Goal: Find specific page/section: Find specific page/section

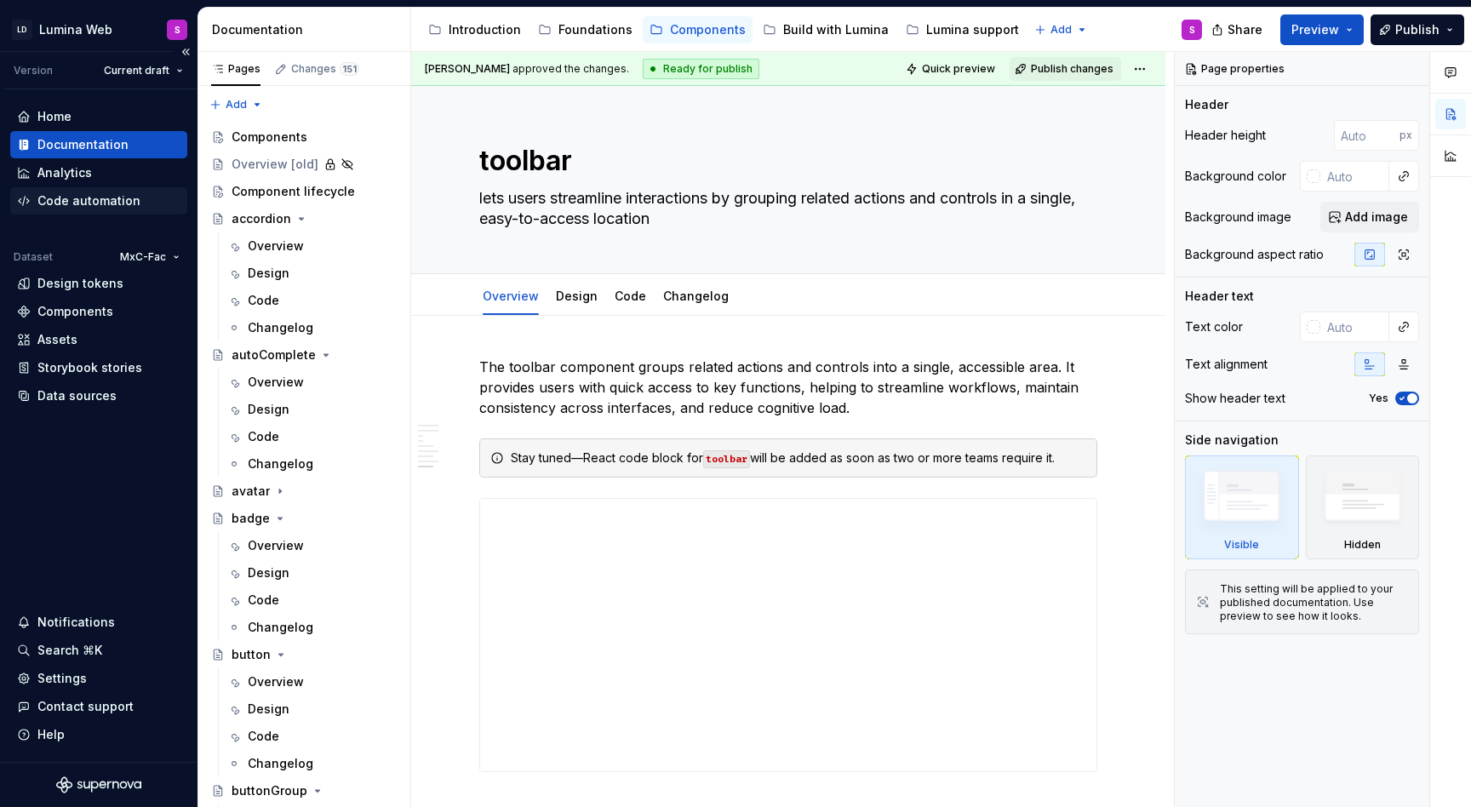
type textarea "*"
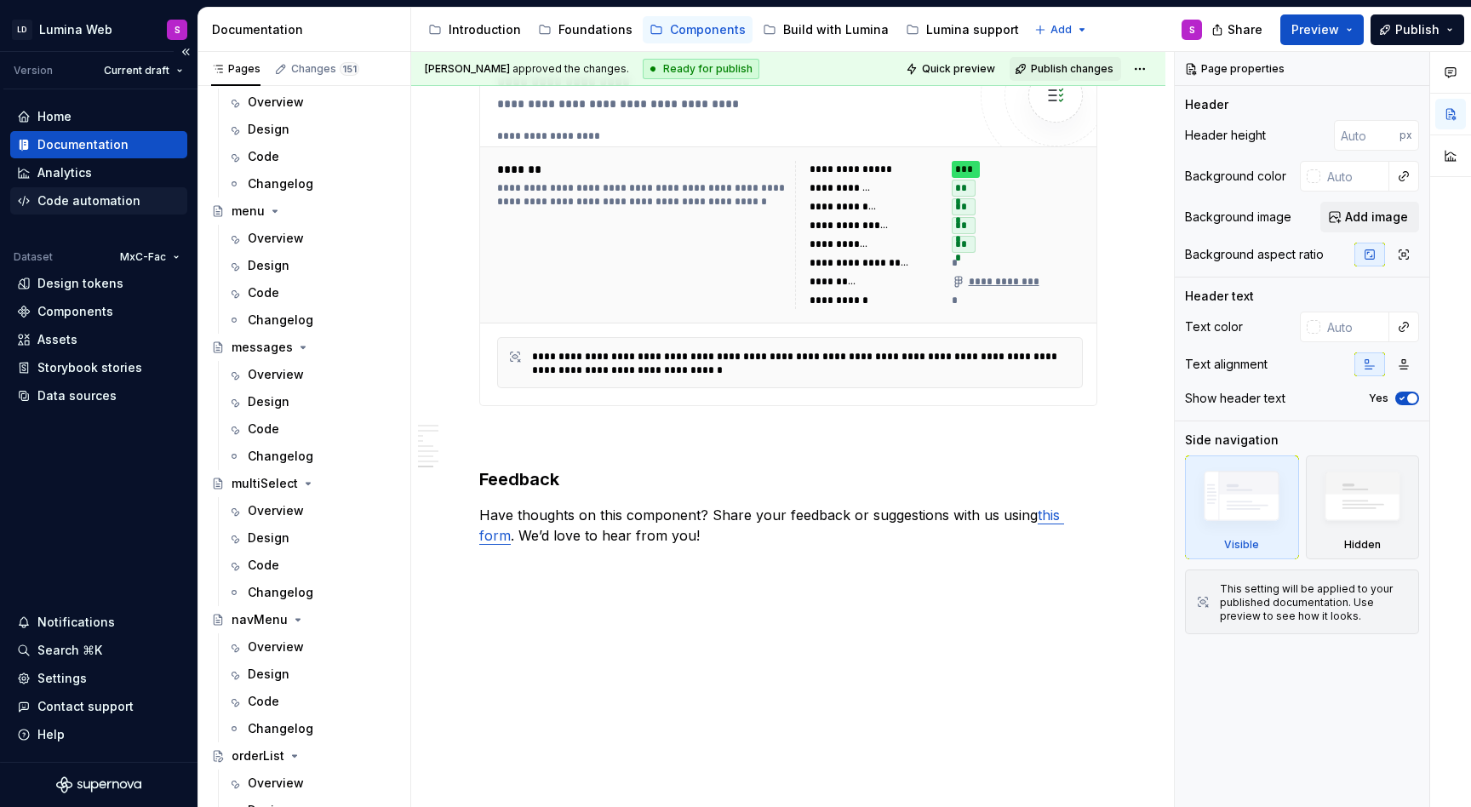
click at [78, 199] on div "Code automation" at bounding box center [88, 200] width 103 height 17
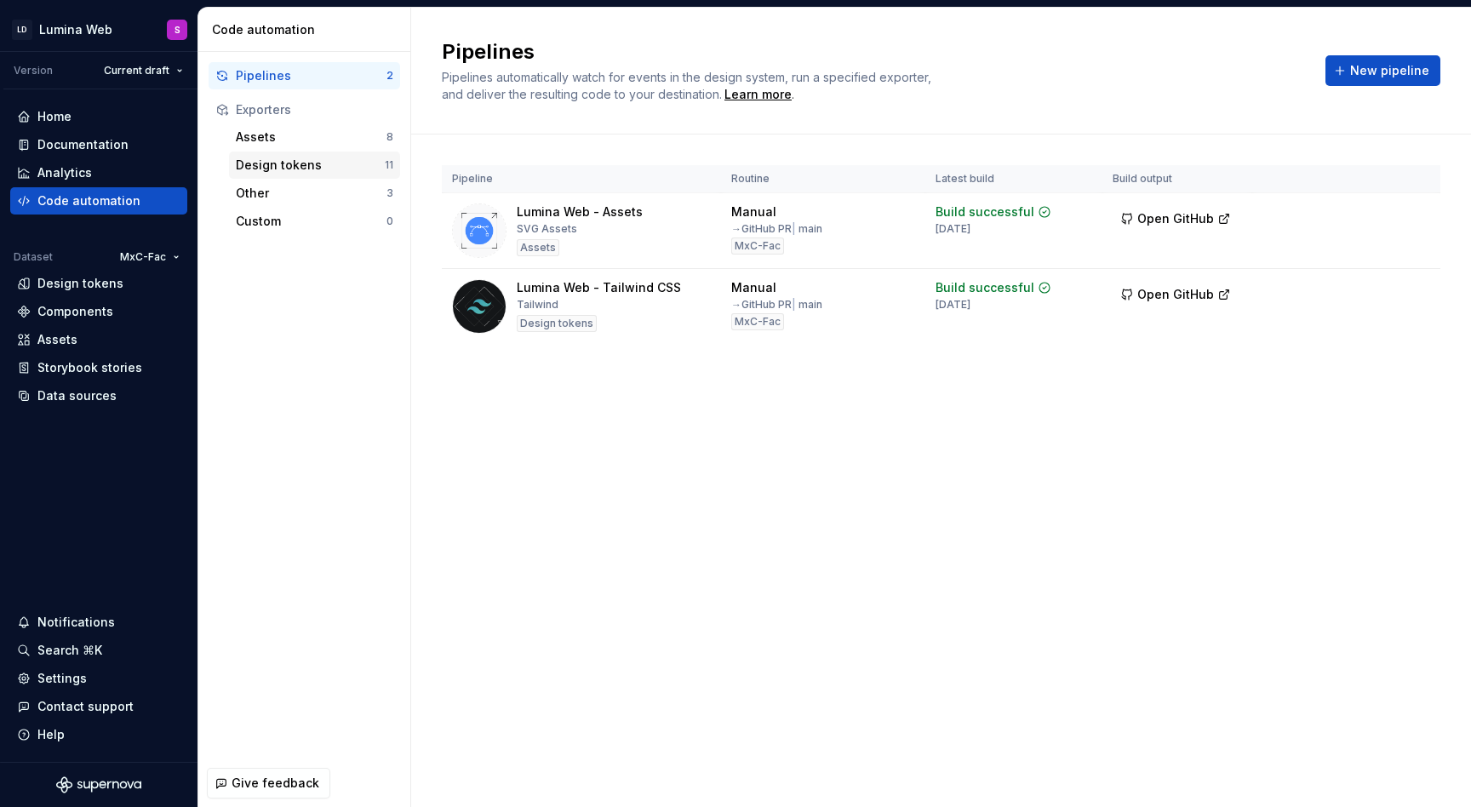
click at [308, 163] on div "Design tokens" at bounding box center [310, 165] width 149 height 17
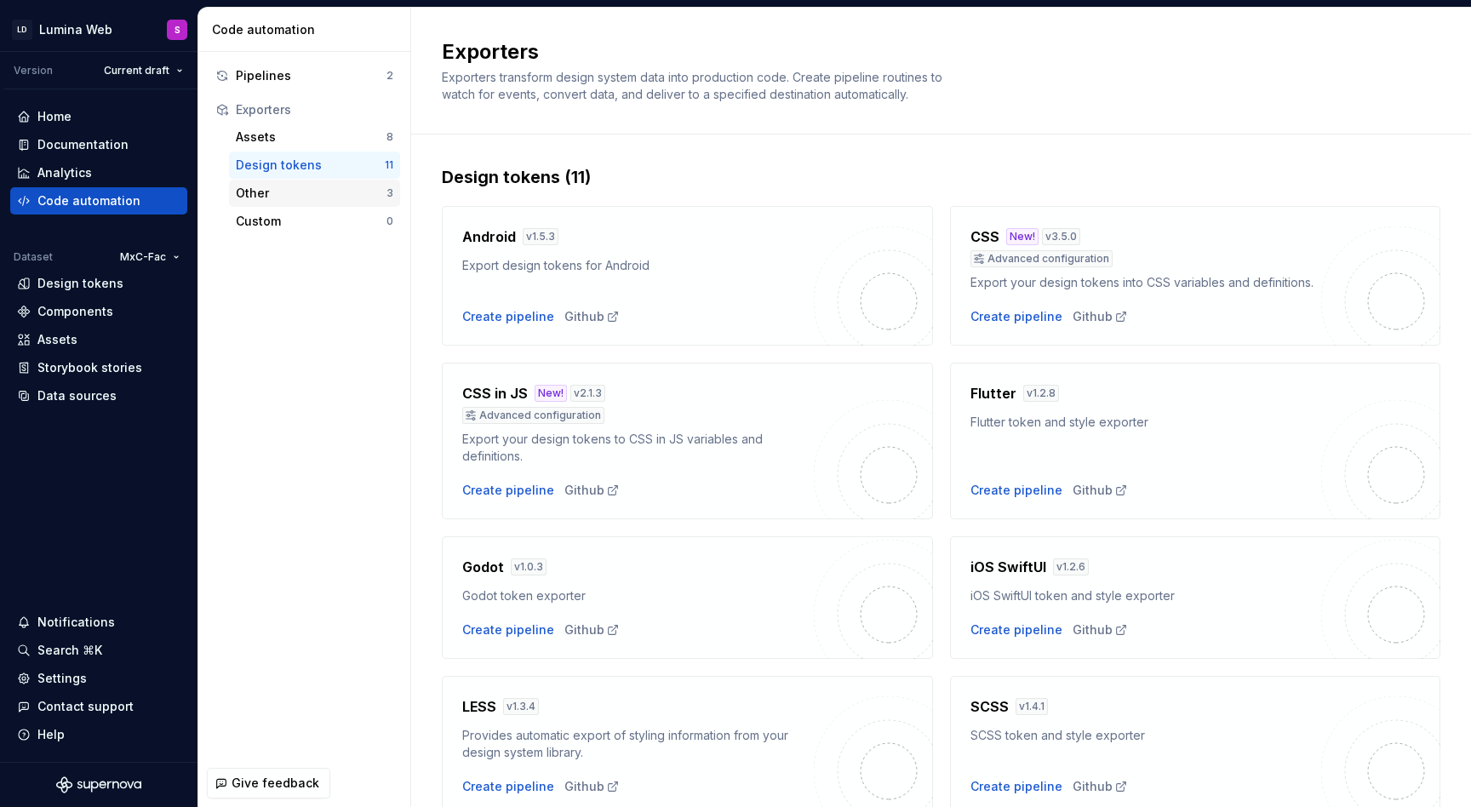
click at [284, 197] on div "Other" at bounding box center [311, 193] width 151 height 17
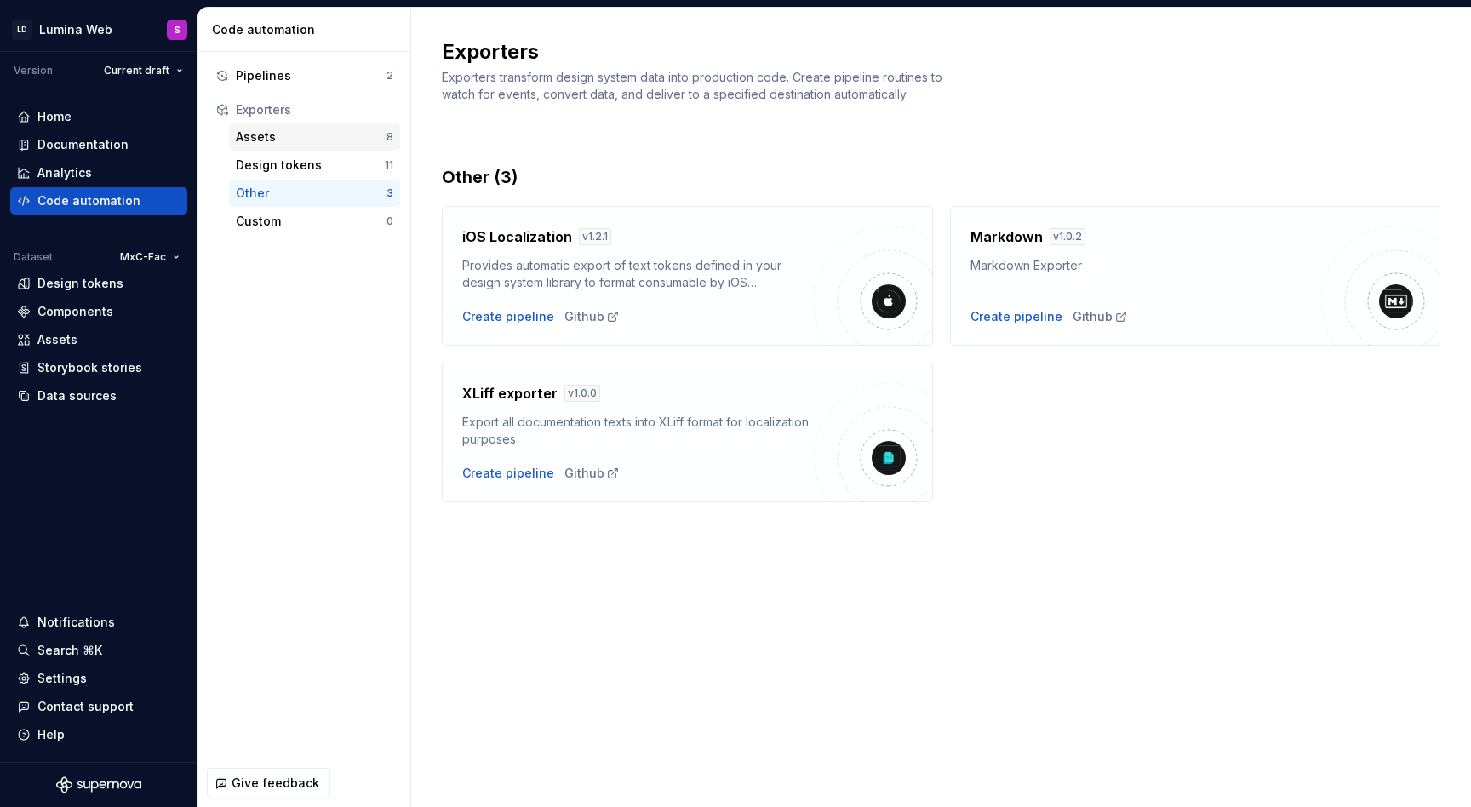
click at [292, 138] on div "Assets" at bounding box center [311, 137] width 151 height 17
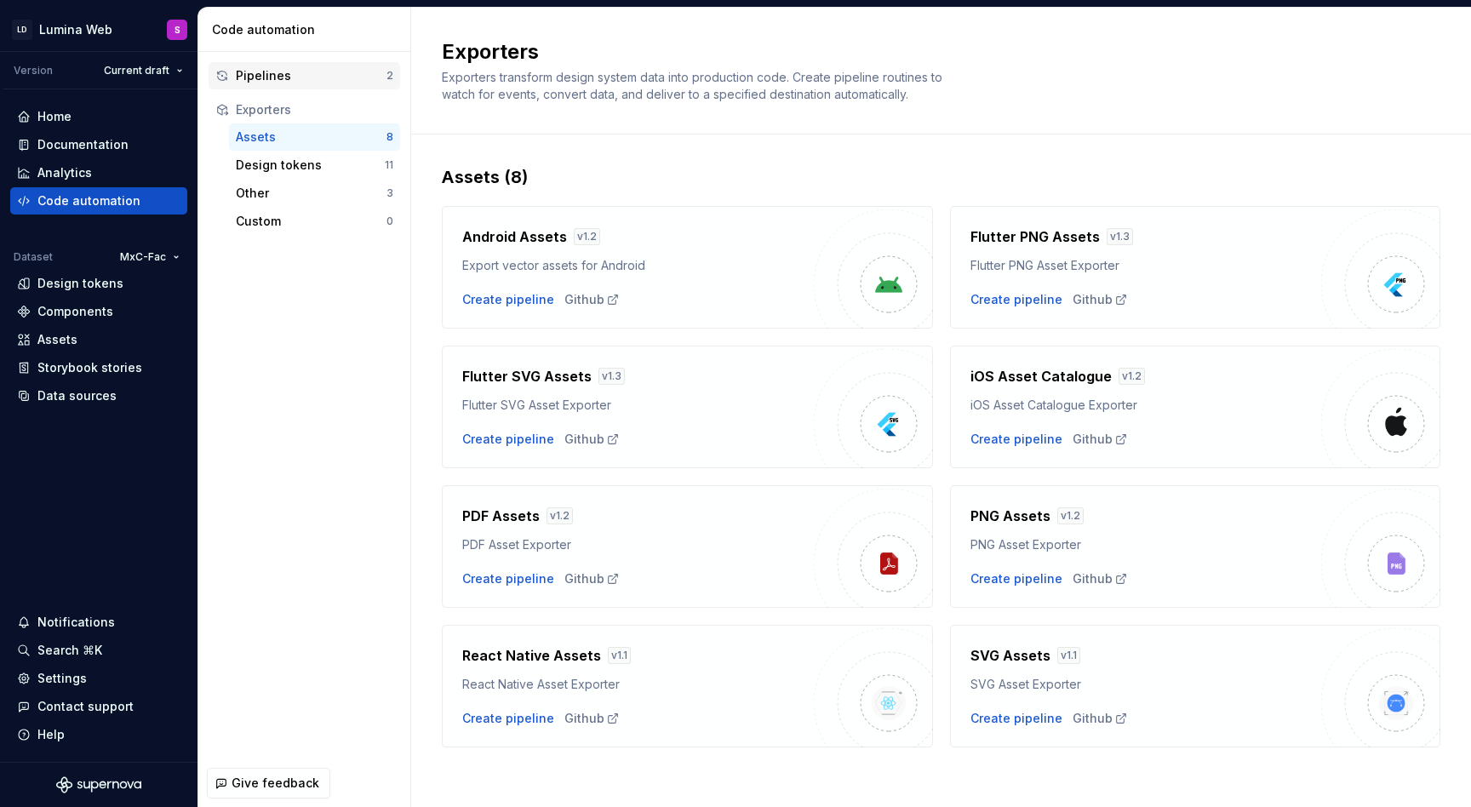
click at [328, 72] on div "Pipelines" at bounding box center [311, 75] width 151 height 17
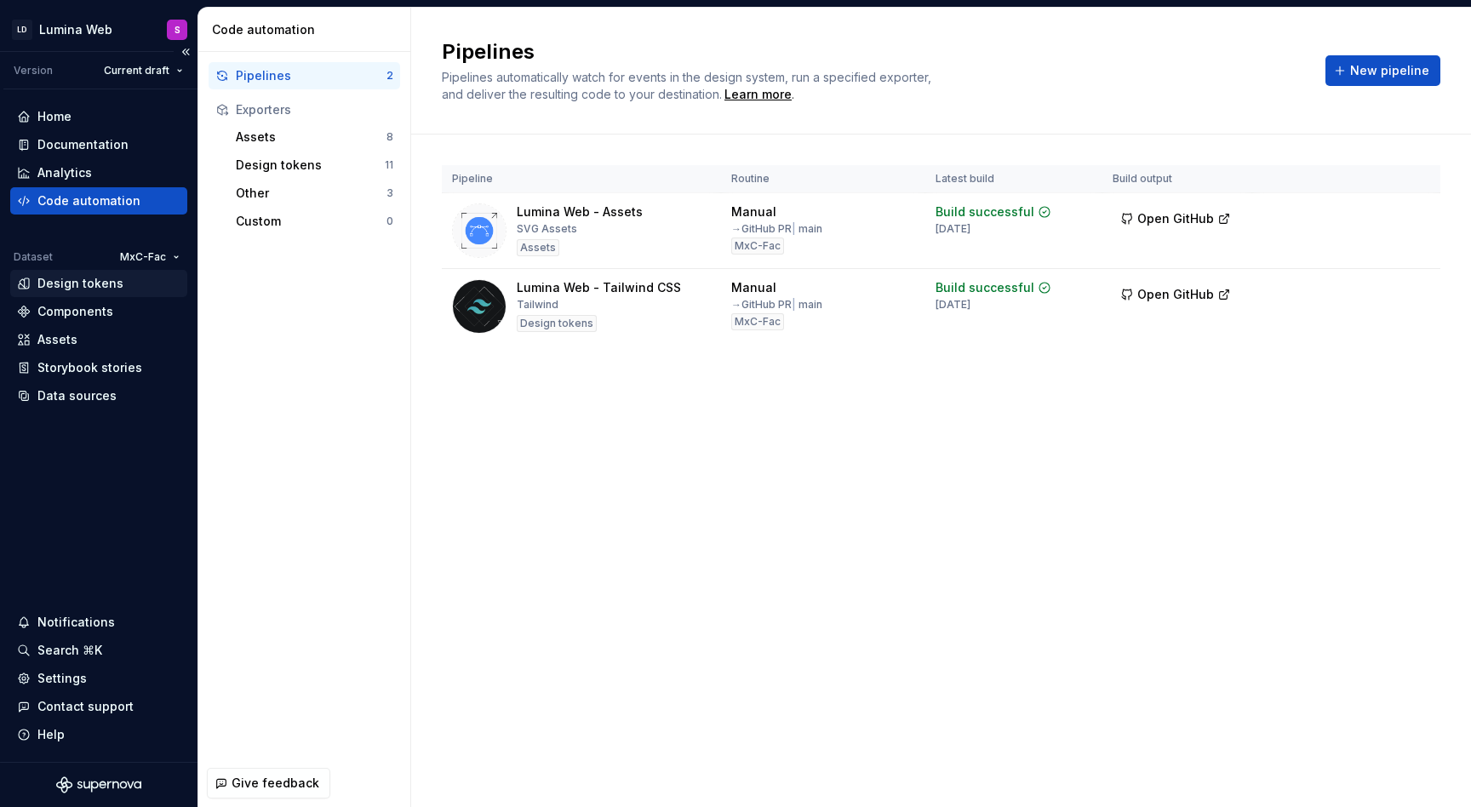
click at [65, 277] on div "Design tokens" at bounding box center [80, 283] width 86 height 17
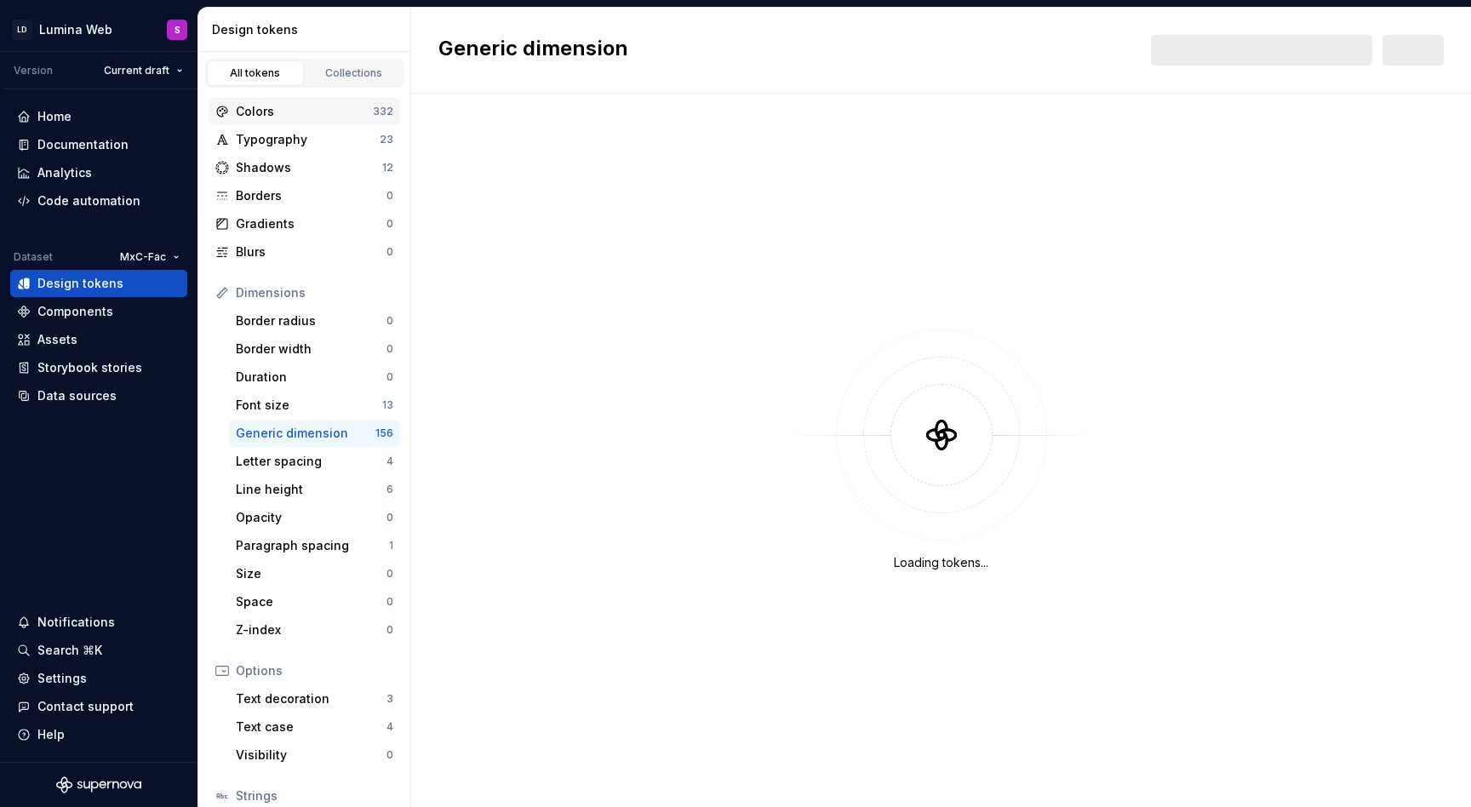
click at [277, 111] on div "Colors" at bounding box center [304, 111] width 137 height 17
